Goal: Obtain resource: Download file/media

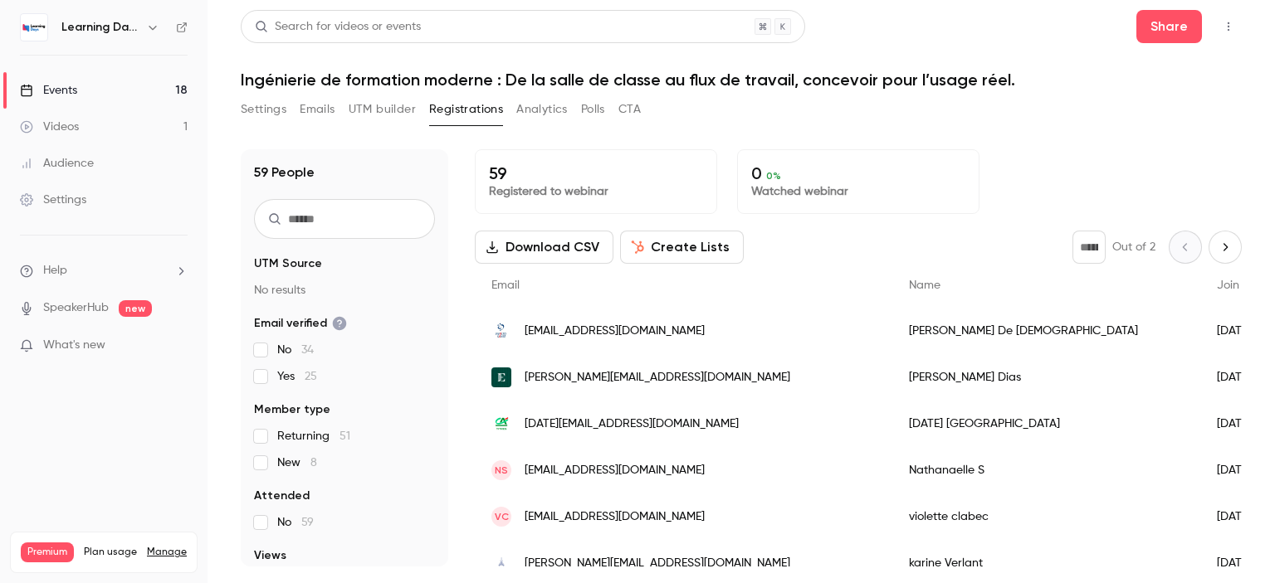
click at [86, 85] on link "Events 18" at bounding box center [103, 90] width 207 height 37
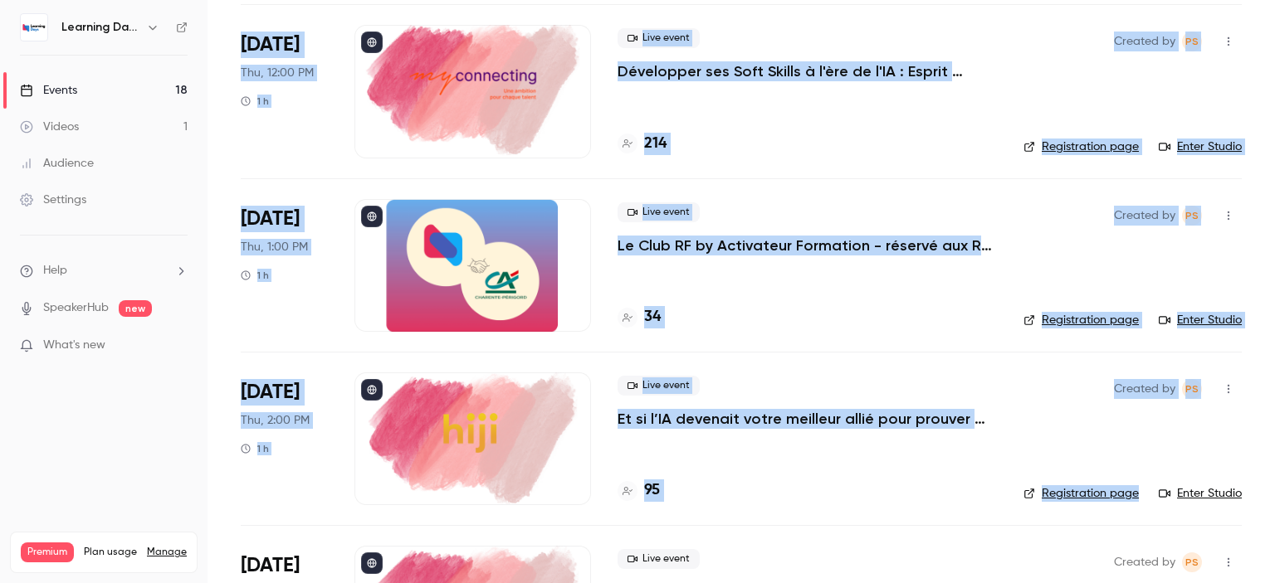
scroll to position [2672, 0]
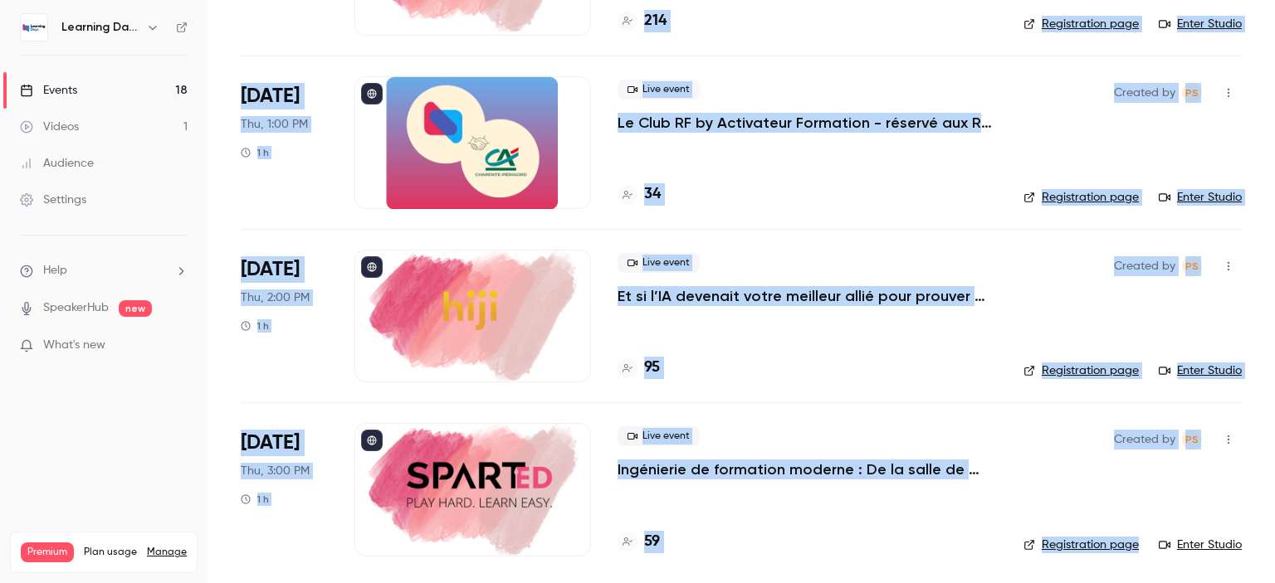
drag, startPoint x: 1274, startPoint y: 62, endPoint x: 1160, endPoint y: 553, distance: 504.2
click at [1274, 539] on main "Search for videos or events New video Schedule Events Upcoming Past Recurring R…" at bounding box center [740, 291] width 1067 height 583
click at [1244, 498] on main "Search for videos or events New video Schedule Events Upcoming Past Recurring R…" at bounding box center [740, 291] width 1067 height 583
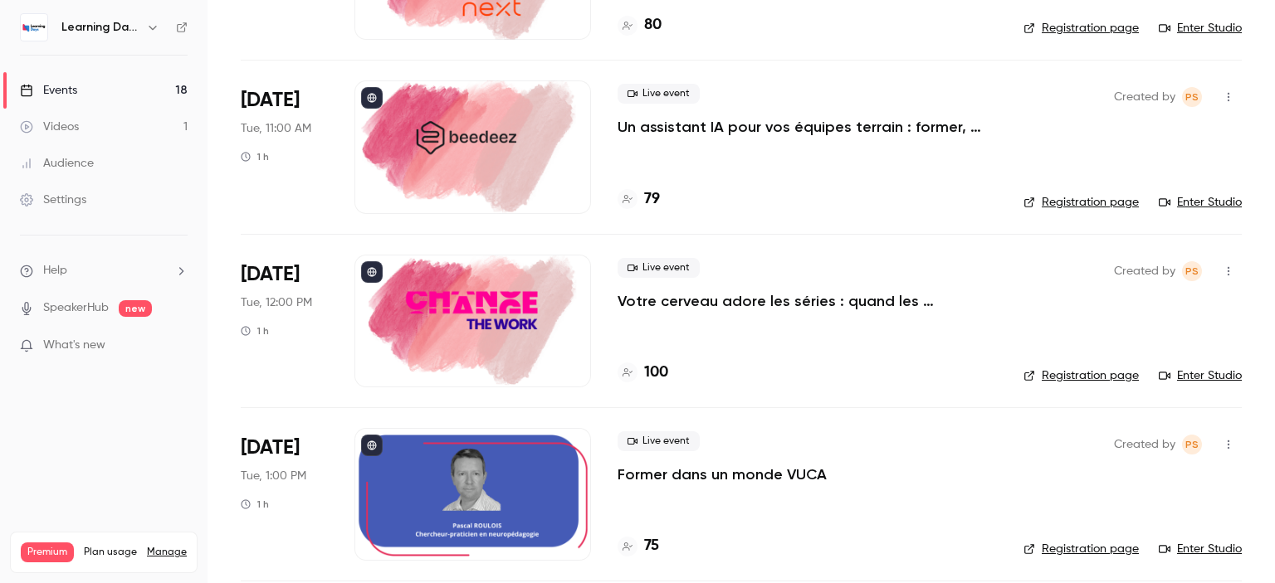
scroll to position [219, 0]
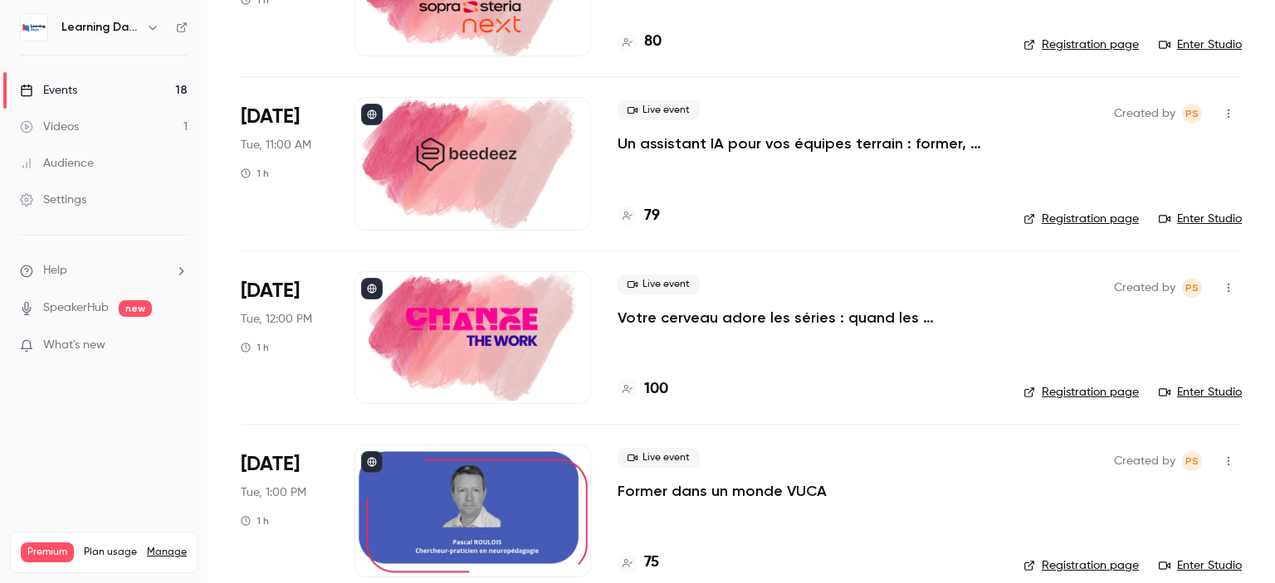
click at [651, 218] on h4 "79" at bounding box center [652, 216] width 16 height 22
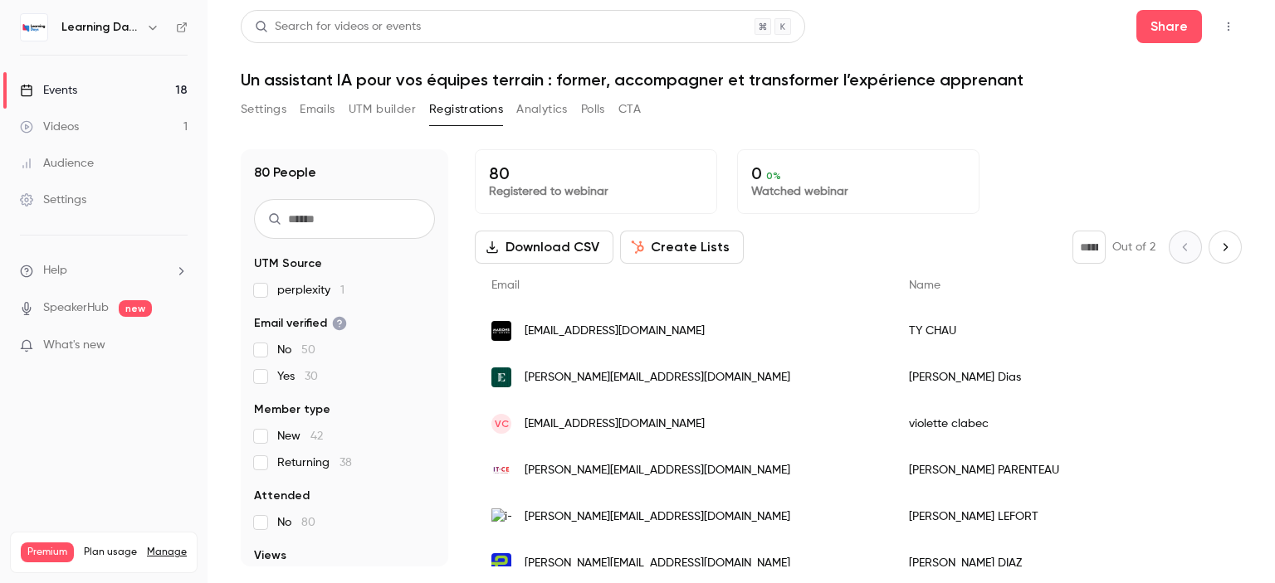
click at [533, 245] on button "Download CSV" at bounding box center [544, 247] width 139 height 33
click at [122, 85] on link "Events 18" at bounding box center [103, 90] width 207 height 37
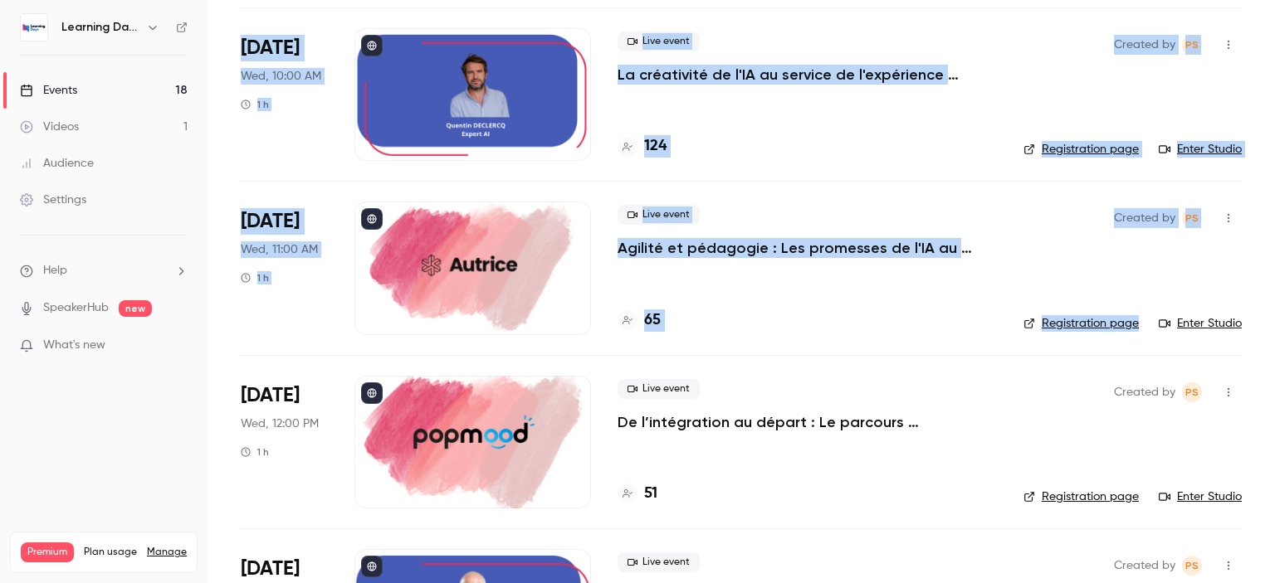
scroll to position [1165, 0]
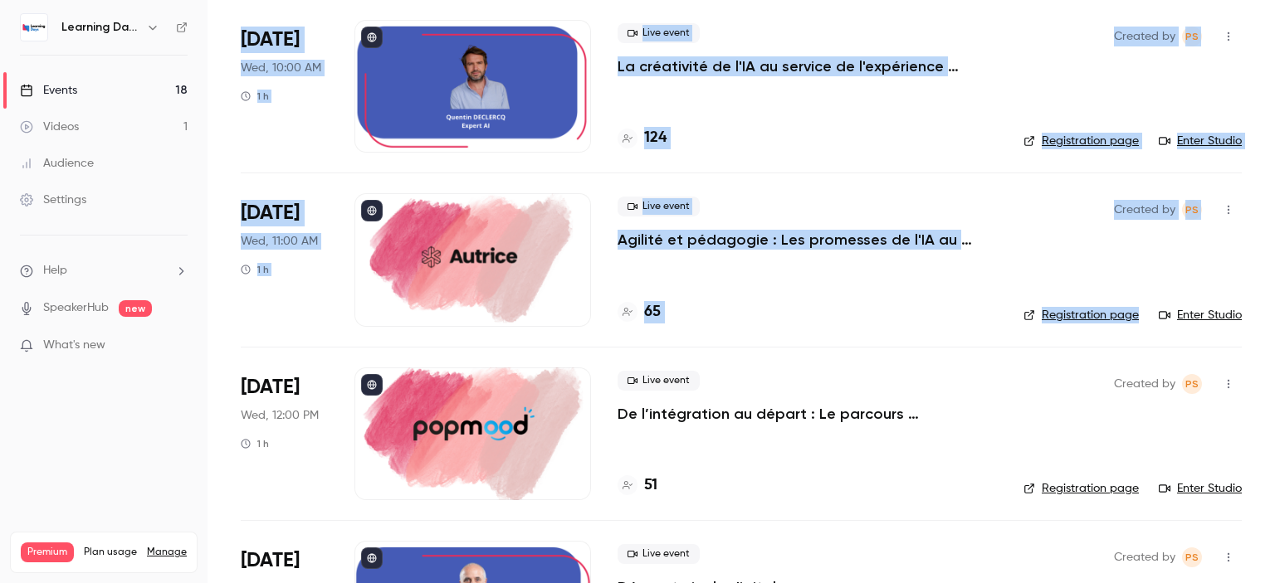
drag, startPoint x: 1274, startPoint y: 92, endPoint x: 1274, endPoint y: 290, distance: 198.3
click at [1274, 290] on main "Search for videos or events New video Schedule Events Upcoming Past Recurring R…" at bounding box center [740, 291] width 1067 height 583
click at [761, 247] on p "Agilité et pédagogie : Les promesses de l'IA au service de l'expérience apprena…" at bounding box center [806, 240] width 379 height 20
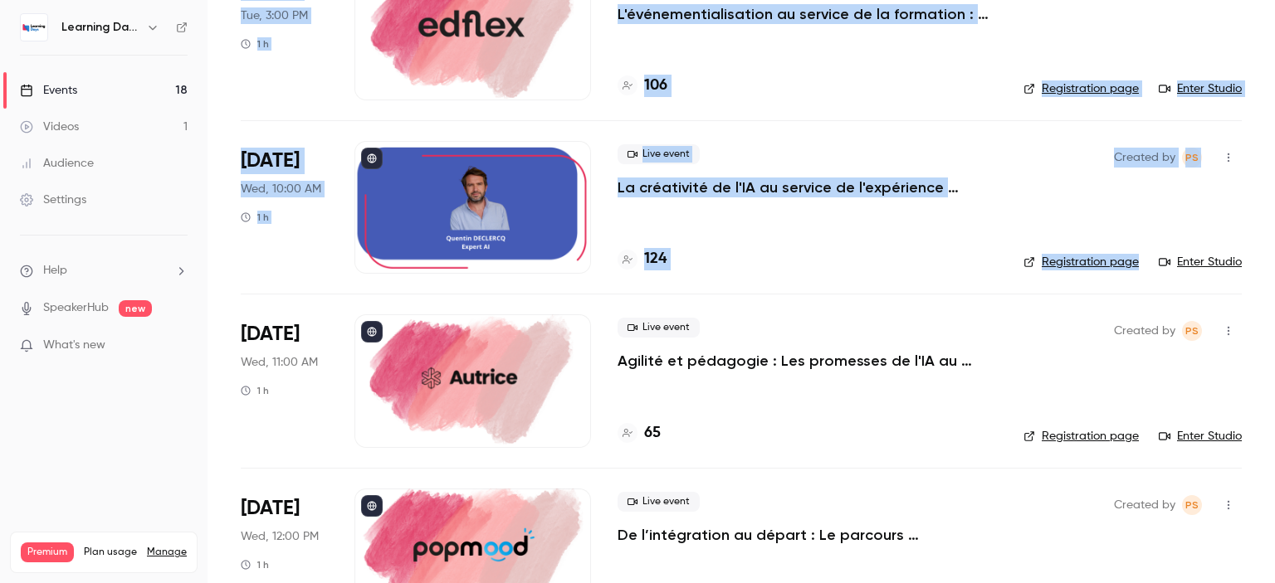
scroll to position [1059, 0]
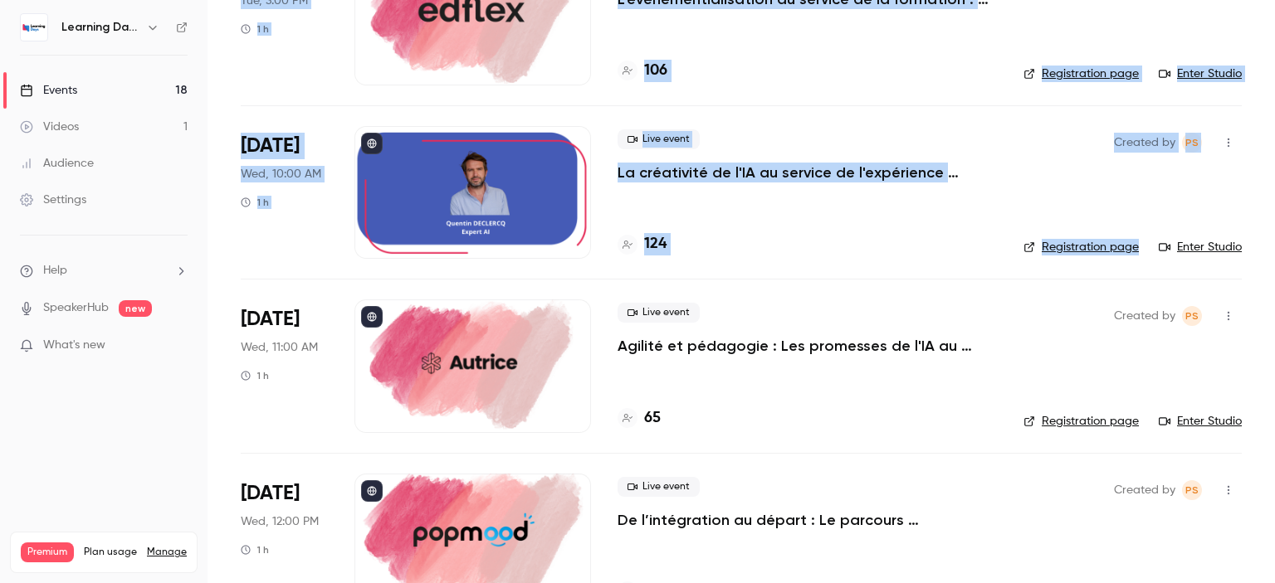
drag, startPoint x: 1274, startPoint y: 39, endPoint x: 1274, endPoint y: 219, distance: 180.1
click at [1274, 219] on main "Search for videos or events New video Schedule Events Upcoming Past Recurring R…" at bounding box center [740, 291] width 1067 height 583
click at [655, 413] on h4 "65" at bounding box center [652, 418] width 17 height 22
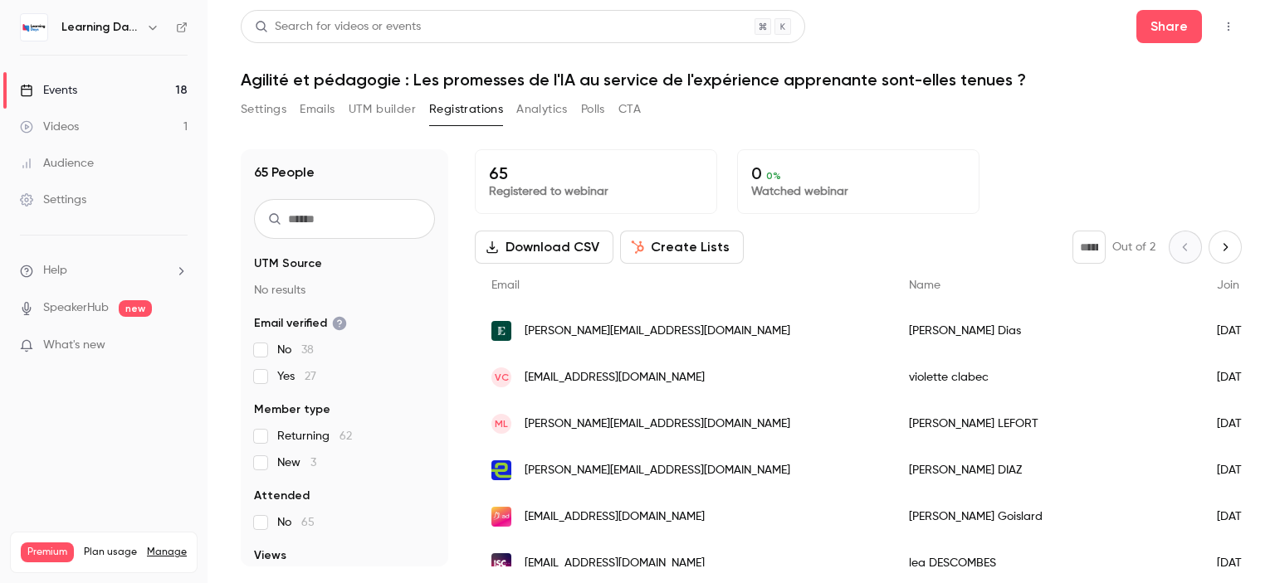
click at [565, 241] on button "Download CSV" at bounding box center [544, 247] width 139 height 33
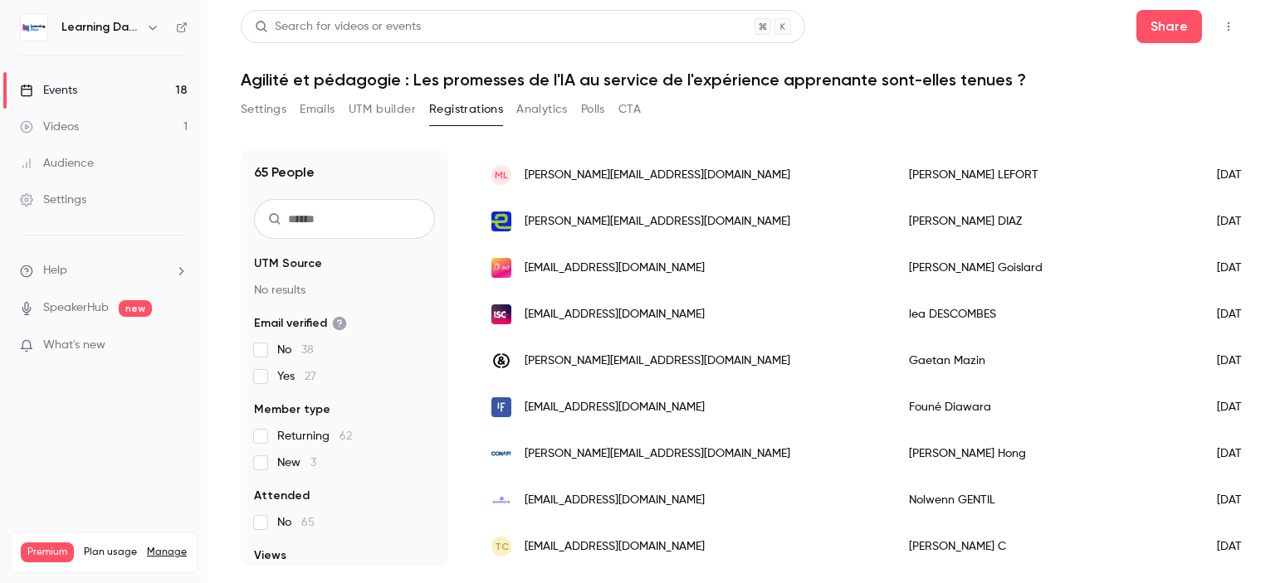
scroll to position [253, 0]
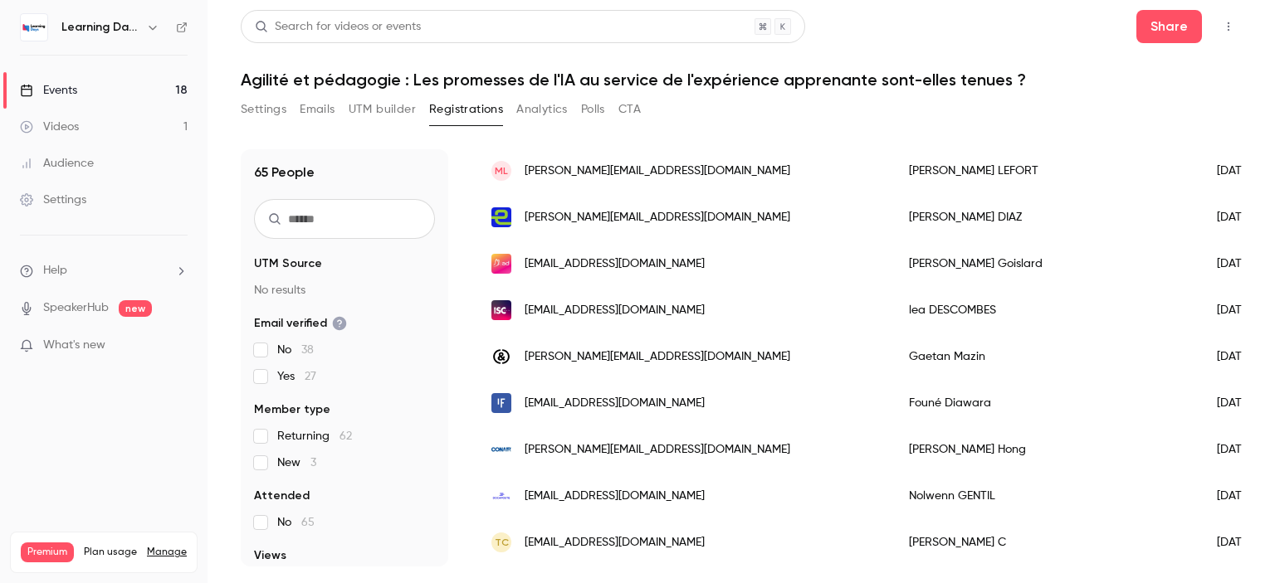
click at [98, 115] on link "Videos 1" at bounding box center [103, 127] width 207 height 37
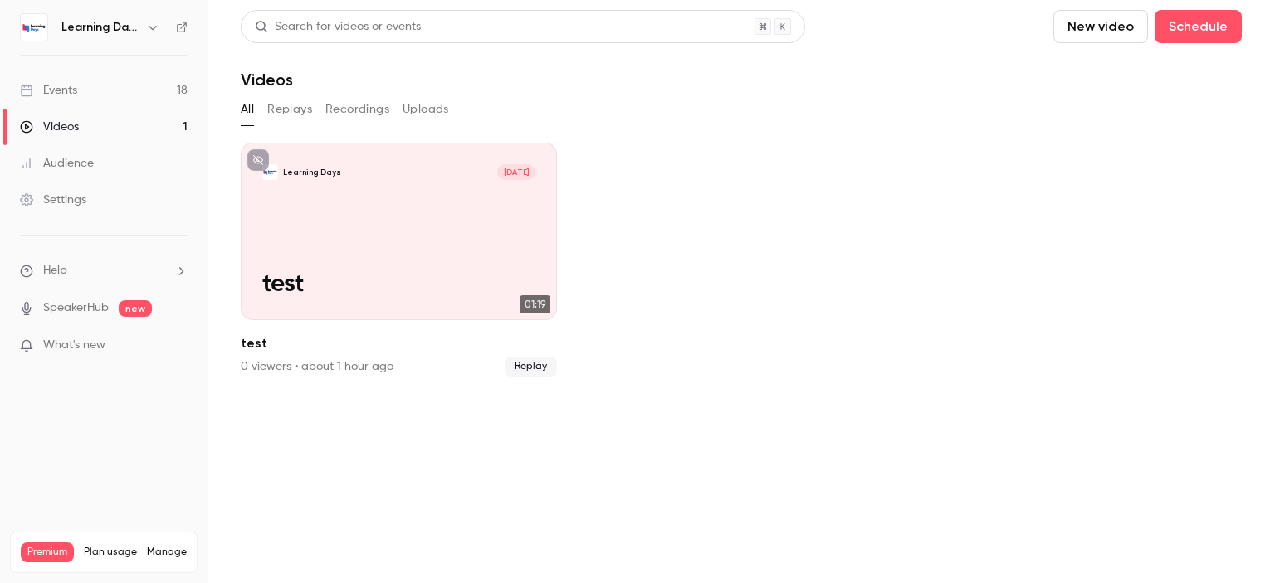
click at [95, 98] on link "Events 18" at bounding box center [103, 90] width 207 height 37
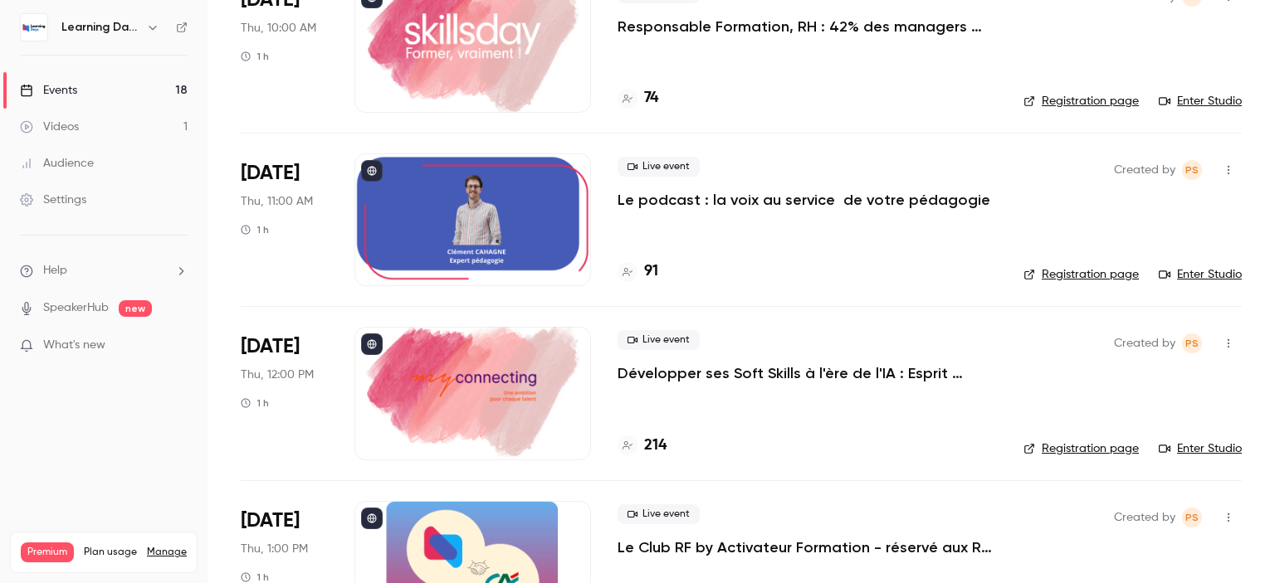
scroll to position [2325, 0]
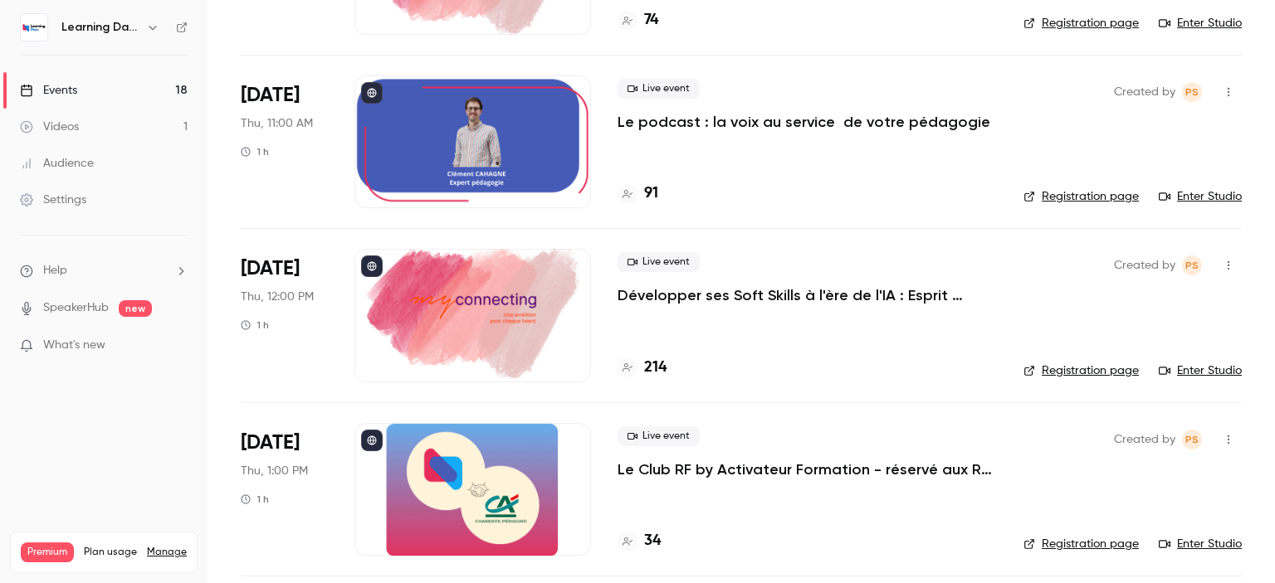
click at [80, 95] on link "Events 18" at bounding box center [103, 90] width 207 height 37
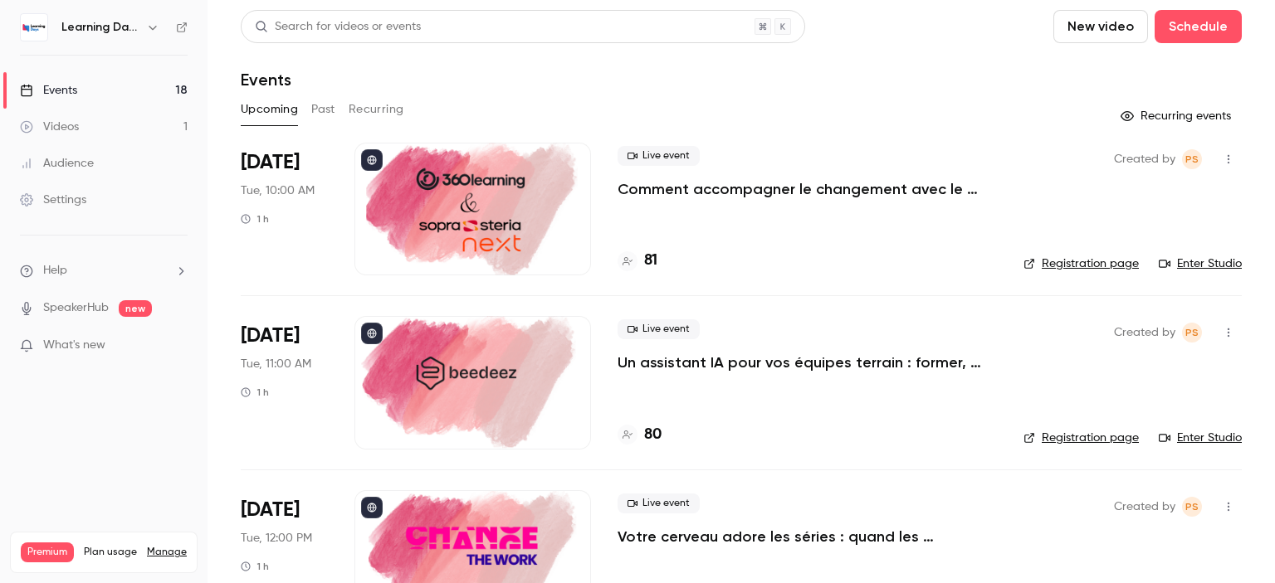
click at [651, 261] on h4 "81" at bounding box center [650, 261] width 13 height 22
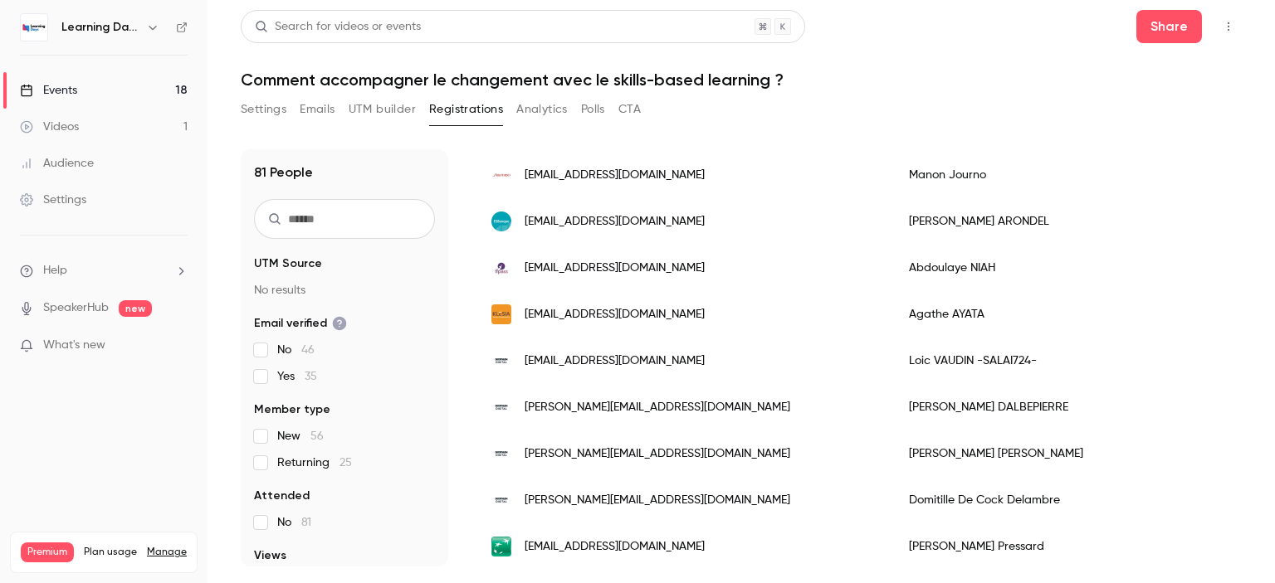
scroll to position [2076, 0]
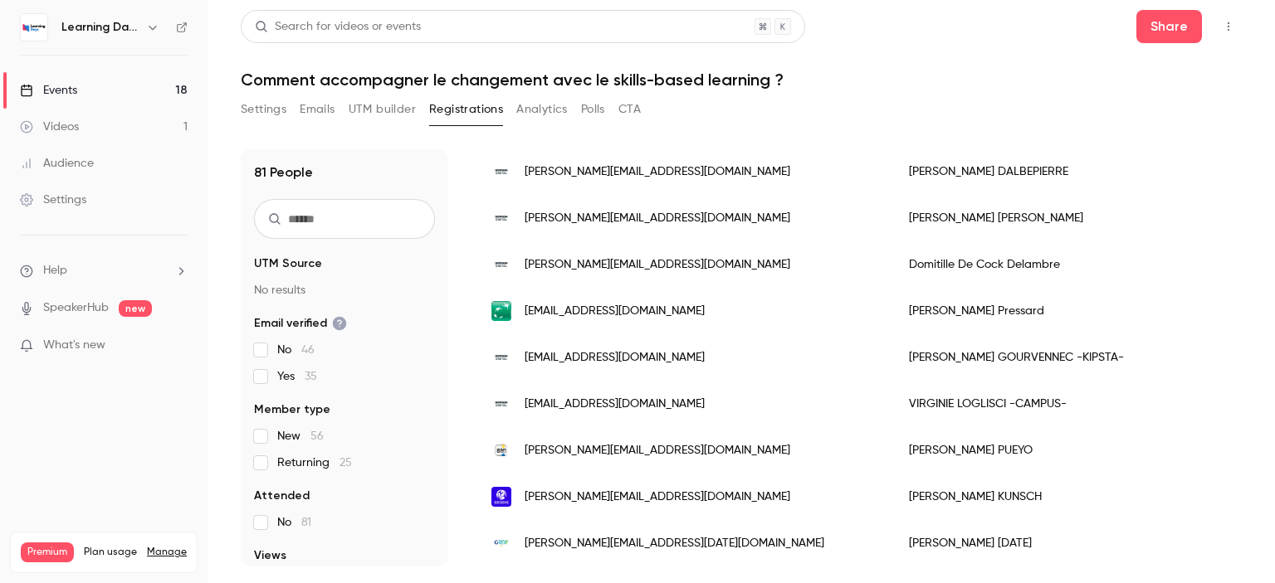
click at [89, 95] on link "Events 18" at bounding box center [103, 90] width 207 height 37
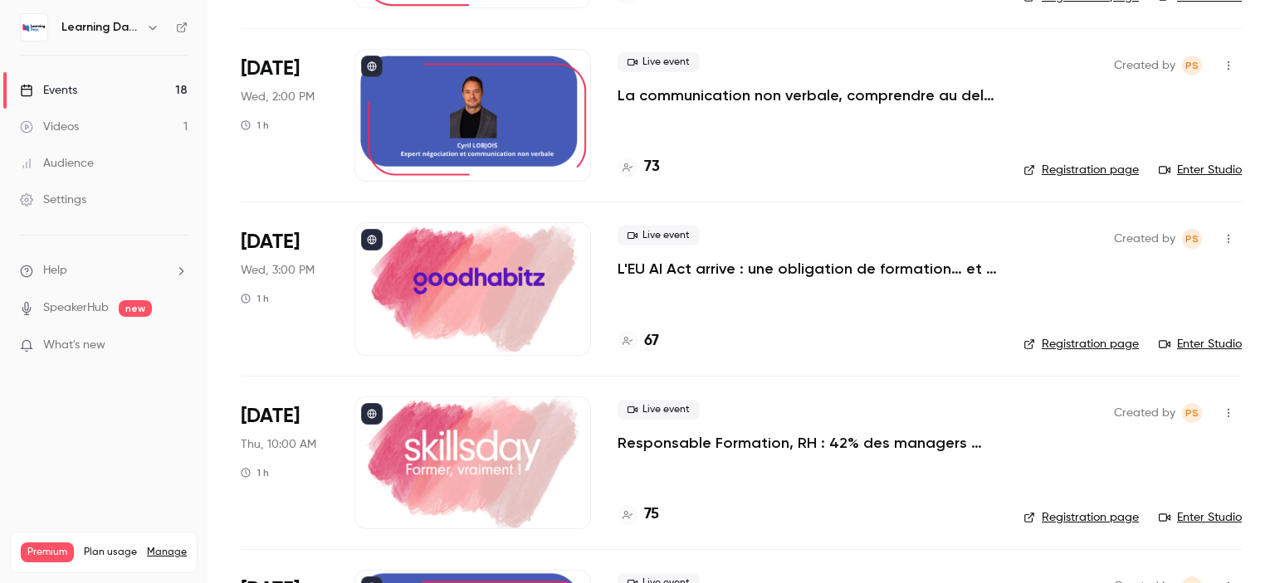
scroll to position [1862, 0]
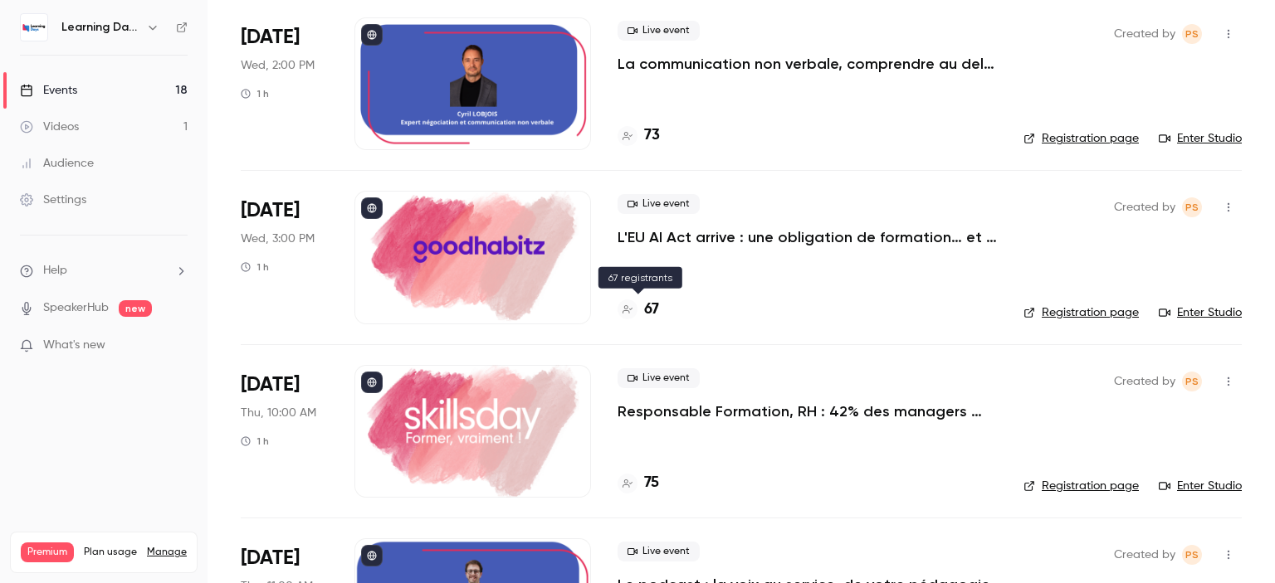
click at [657, 311] on h4 "67" at bounding box center [651, 310] width 15 height 22
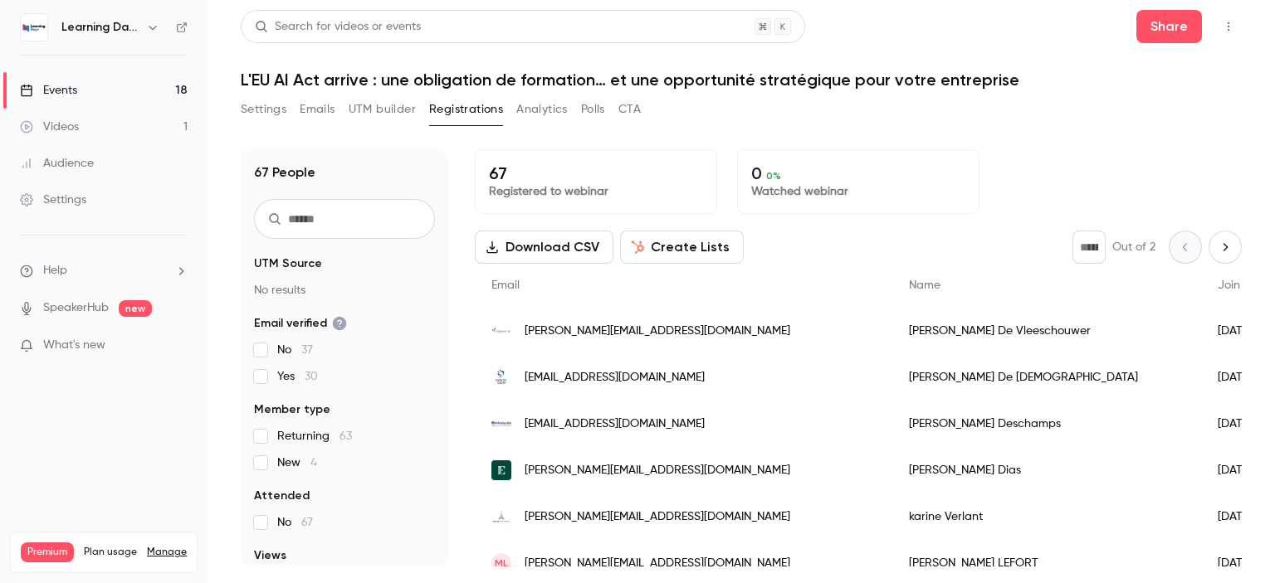
click at [544, 244] on button "Download CSV" at bounding box center [544, 247] width 139 height 33
click at [76, 95] on div "Events" at bounding box center [48, 90] width 57 height 17
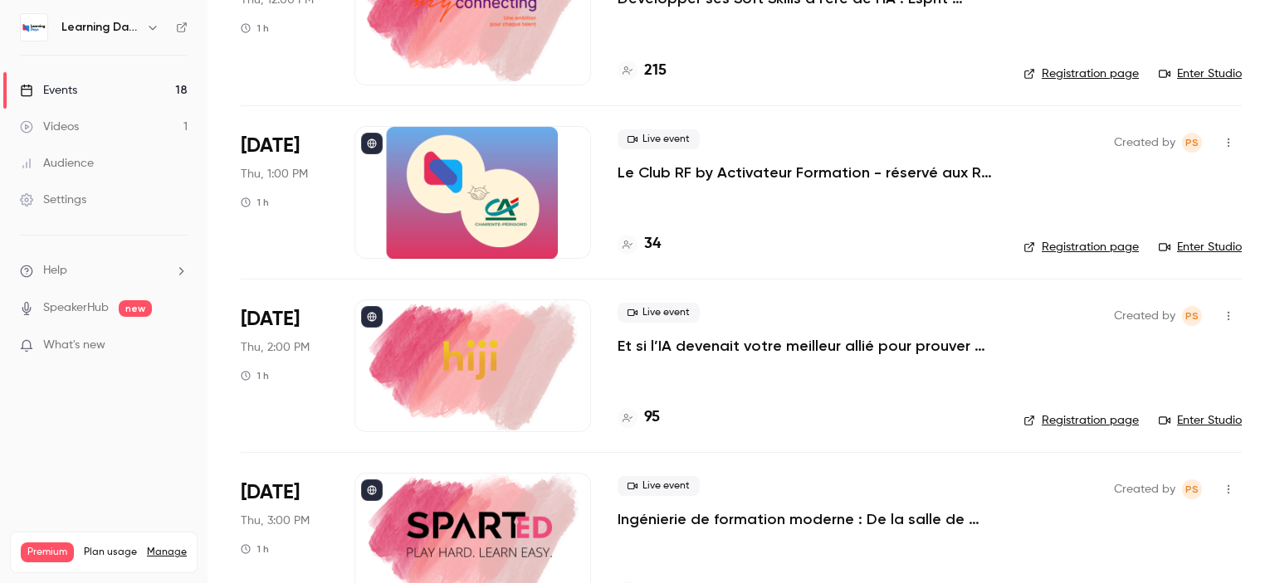
scroll to position [2641, 0]
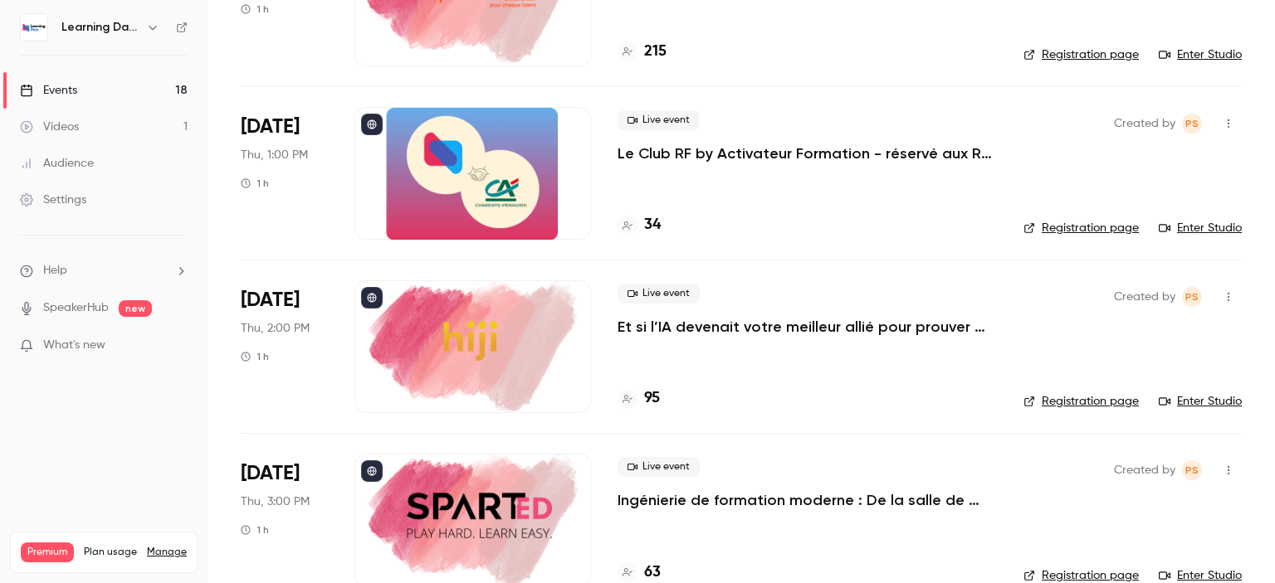
drag, startPoint x: 1274, startPoint y: 71, endPoint x: 1274, endPoint y: 520, distance: 448.9
click at [1274, 520] on main "Search for videos or events New video Schedule Events Upcoming Past Recurring R…" at bounding box center [740, 291] width 1067 height 583
click at [816, 152] on p "Le Club RF by Activateur Formation - réservé aux RF - La formation, bien plus q…" at bounding box center [806, 154] width 379 height 20
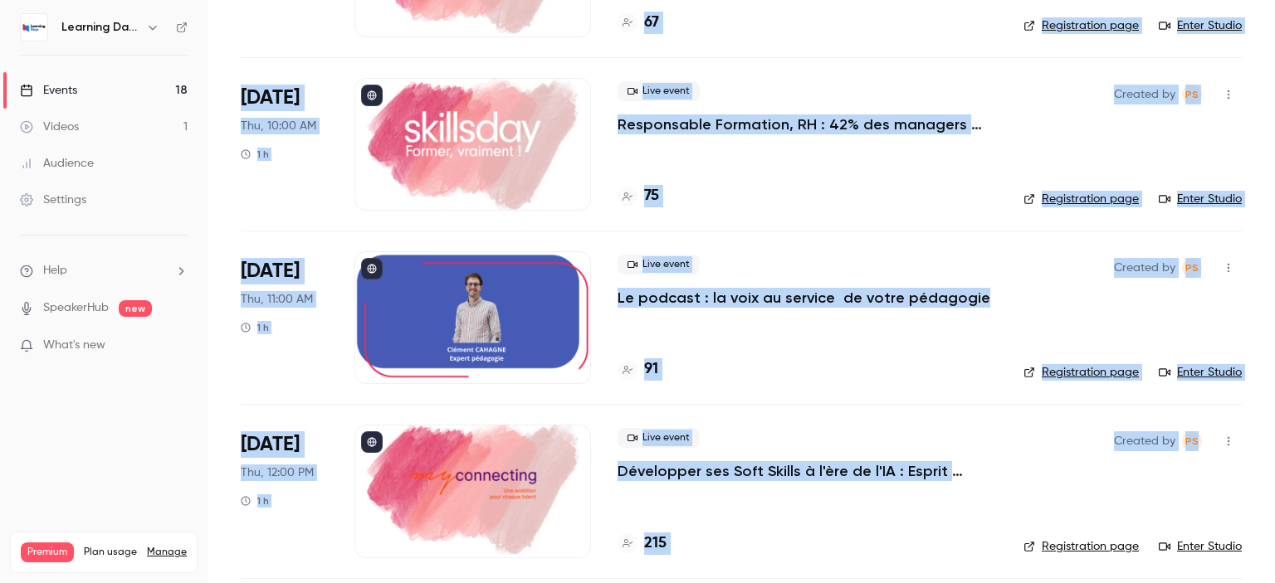
scroll to position [2177, 0]
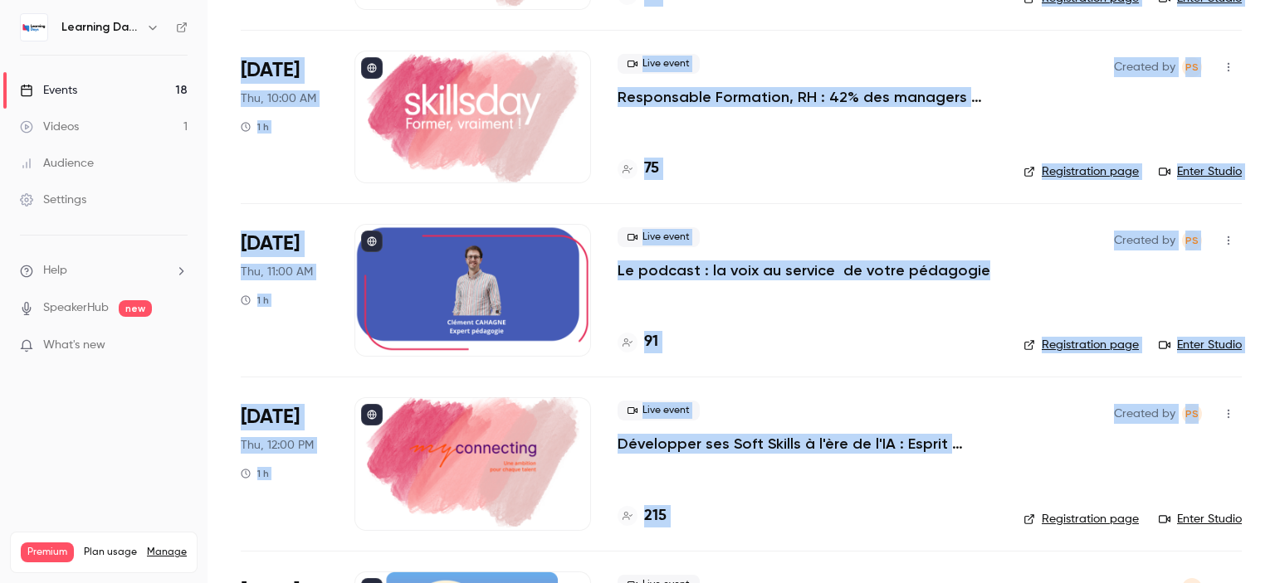
drag, startPoint x: 1274, startPoint y: 85, endPoint x: 1274, endPoint y: 456, distance: 370.1
click at [1274, 456] on main "Search for videos or events New video Schedule Events Upcoming Past Recurring R…" at bounding box center [740, 291] width 1067 height 583
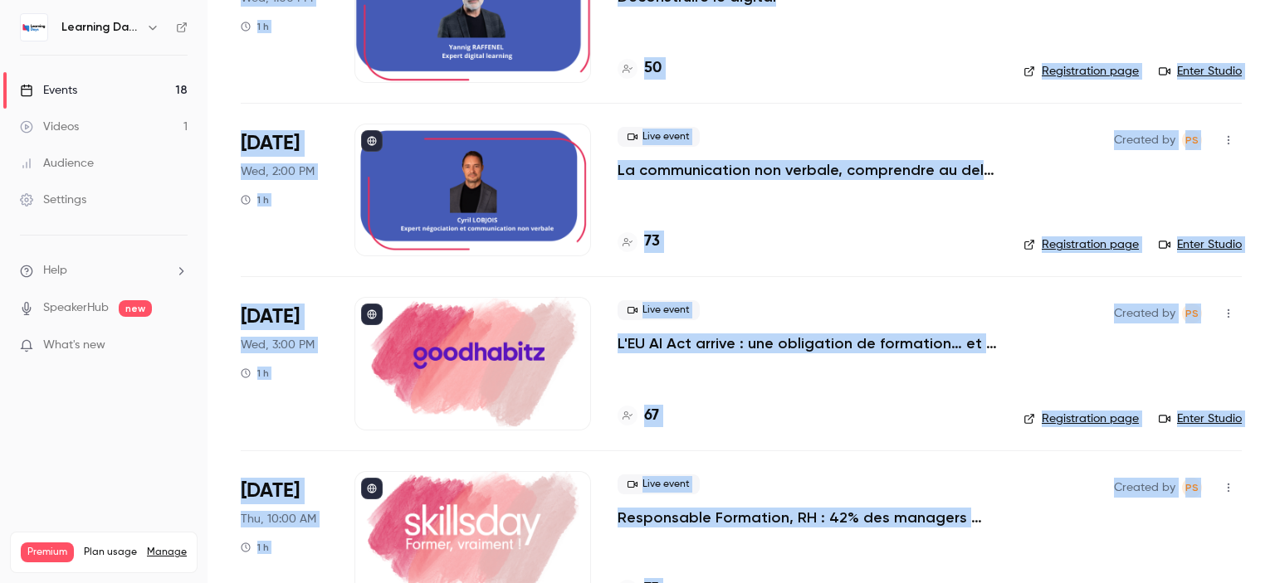
scroll to position [2562, 0]
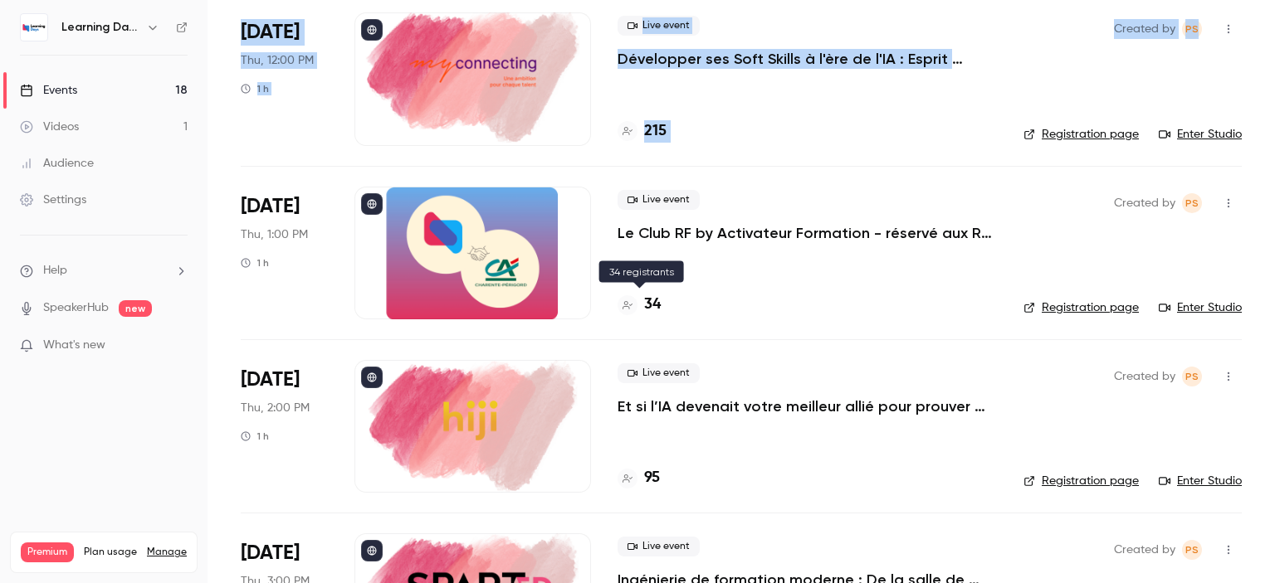
click at [650, 296] on h4 "34" at bounding box center [652, 305] width 17 height 22
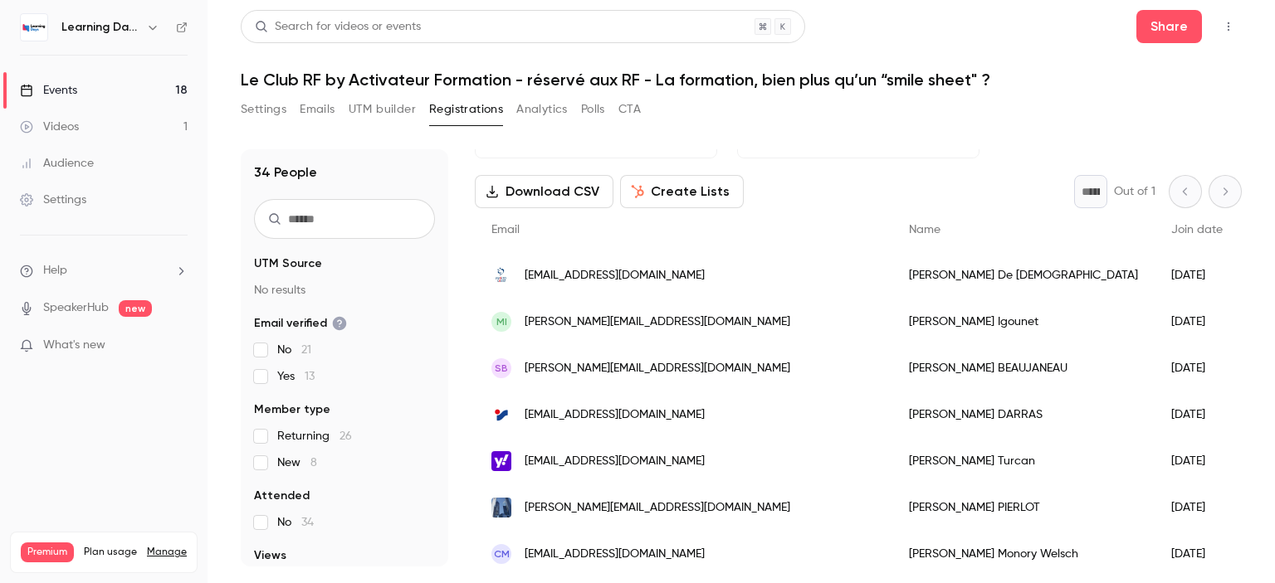
scroll to position [40, 0]
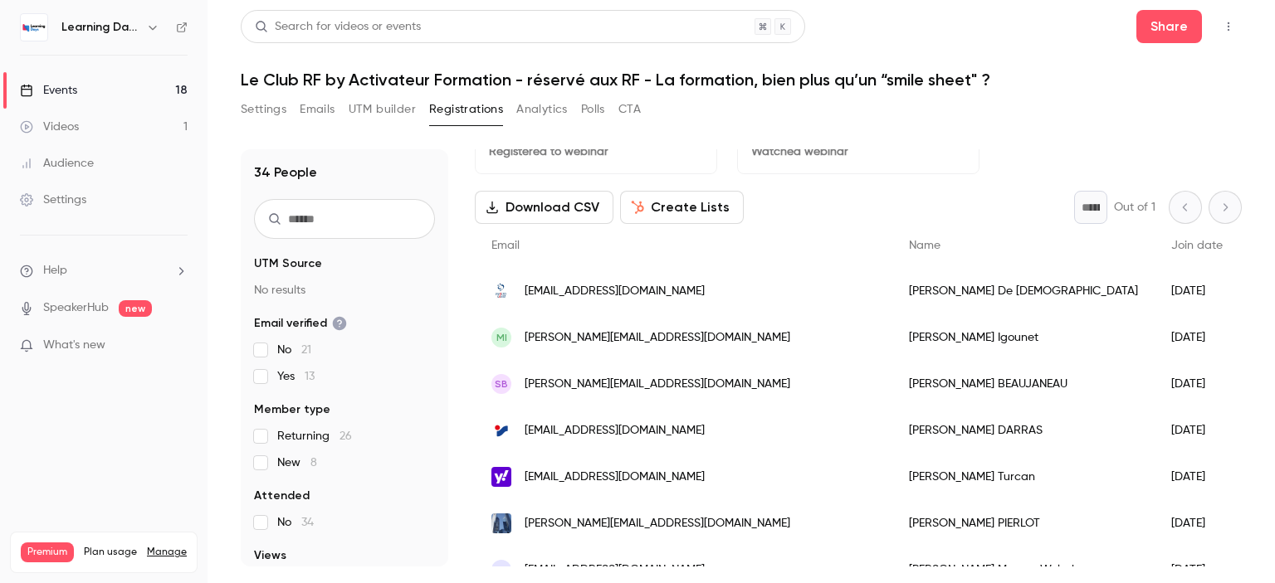
click at [559, 212] on button "Download CSV" at bounding box center [544, 207] width 139 height 33
click at [69, 92] on div "Events" at bounding box center [48, 90] width 57 height 17
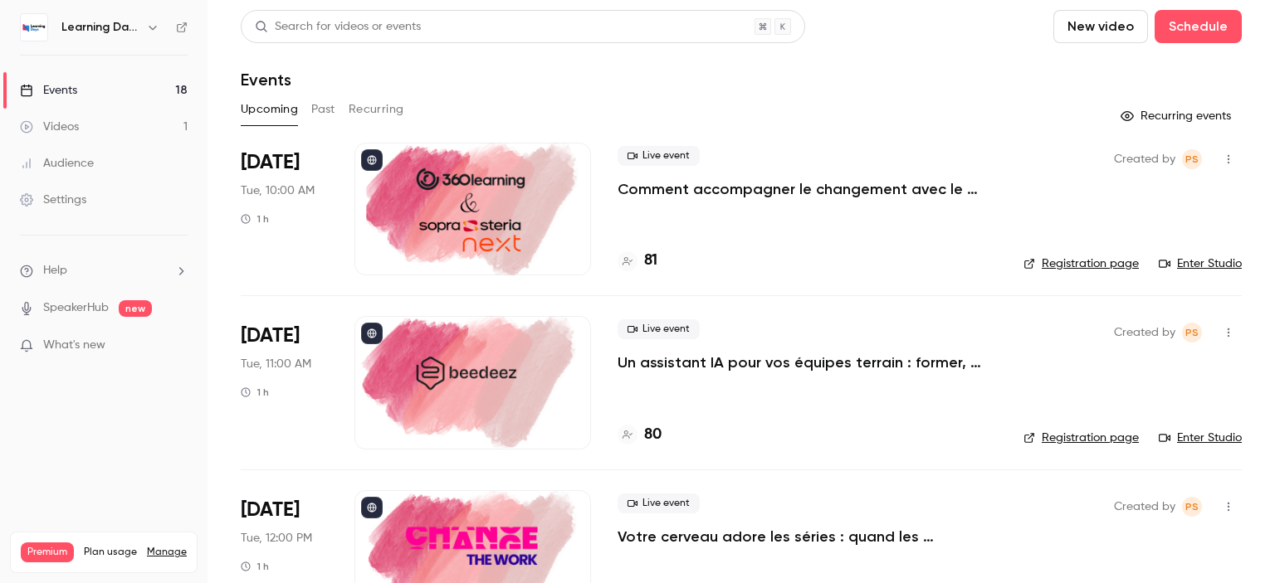
click at [108, 129] on link "Videos 1" at bounding box center [103, 127] width 207 height 37
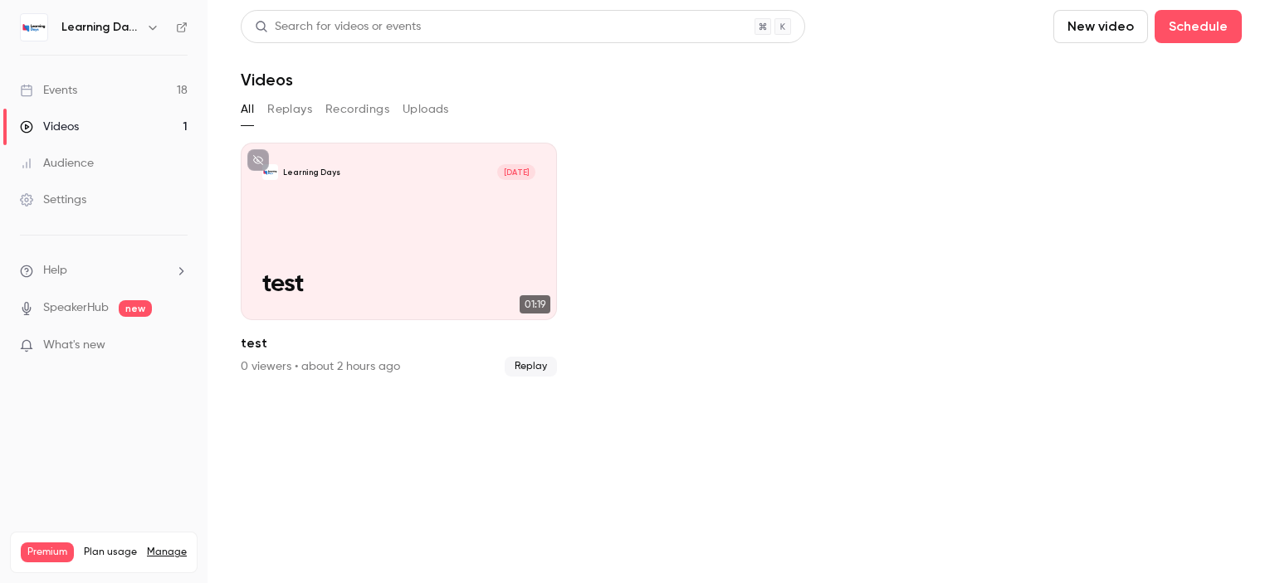
click at [101, 90] on link "Events 18" at bounding box center [103, 90] width 207 height 37
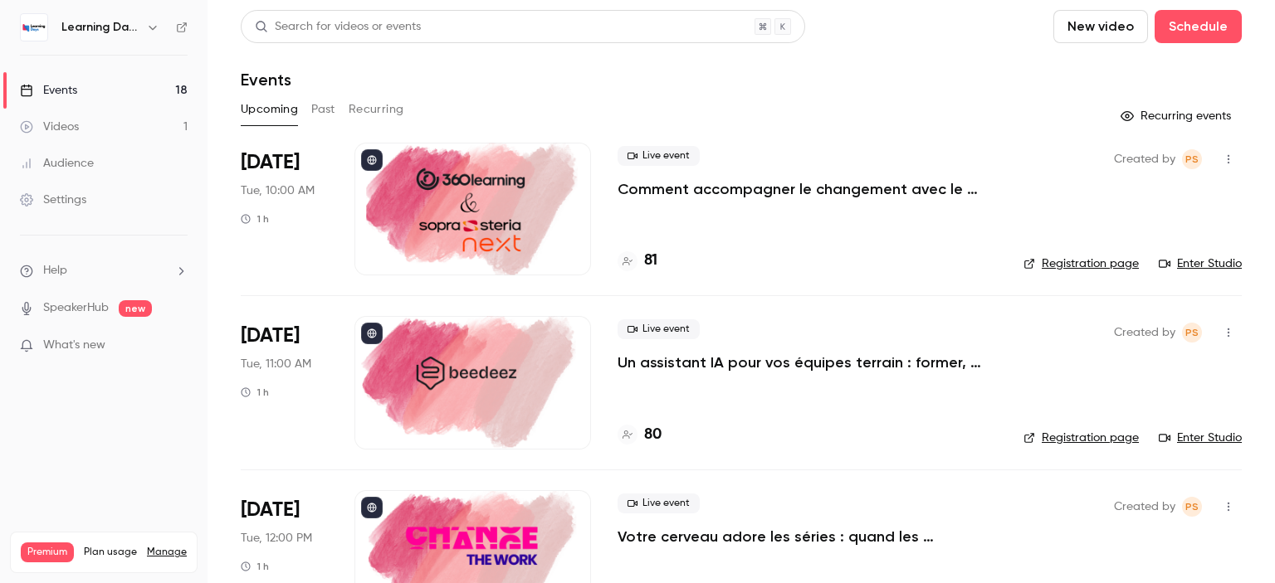
drag, startPoint x: 1274, startPoint y: 94, endPoint x: 1274, endPoint y: 289, distance: 195.0
click at [1274, 289] on main "Search for videos or events New video Schedule Events Upcoming Past Recurring R…" at bounding box center [740, 291] width 1067 height 583
